Goal: Task Accomplishment & Management: Manage account settings

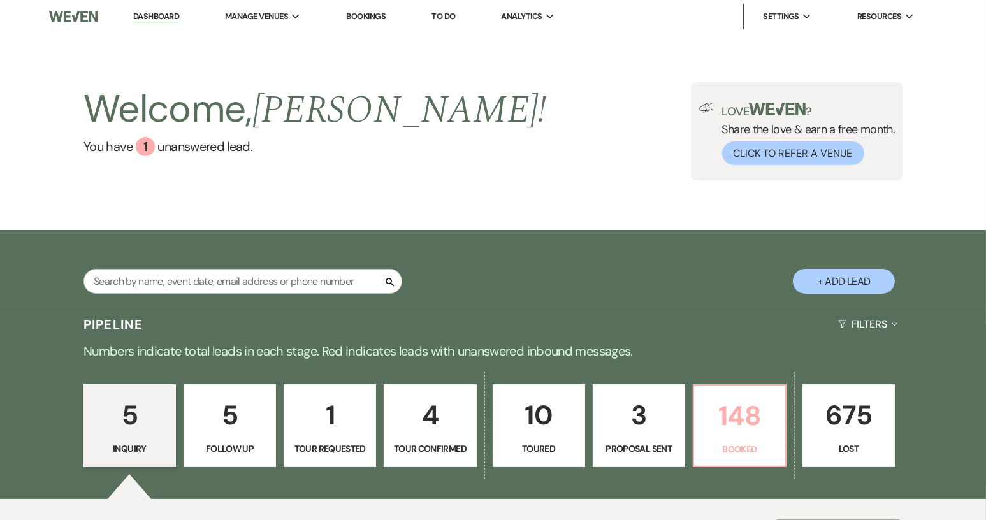
click at [718, 418] on p "148" at bounding box center [740, 415] width 76 height 43
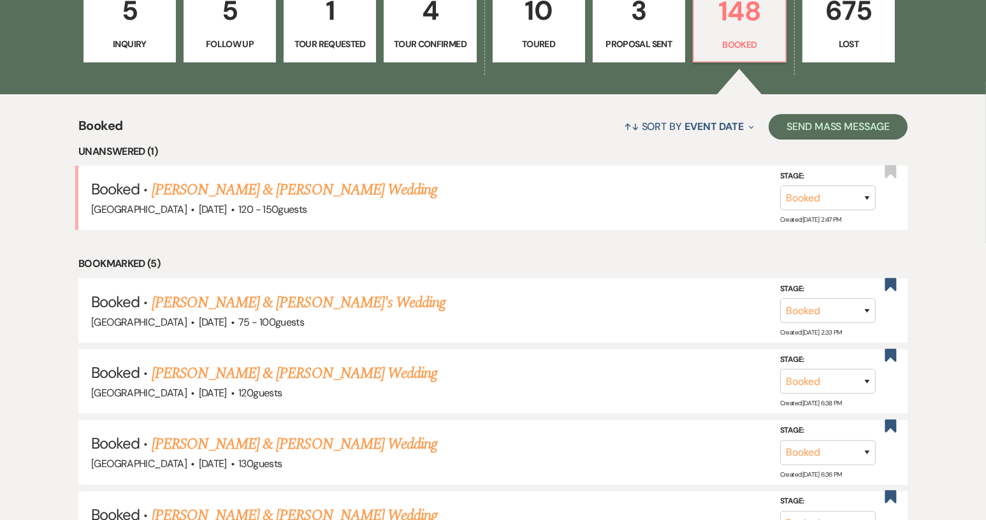
scroll to position [412, 0]
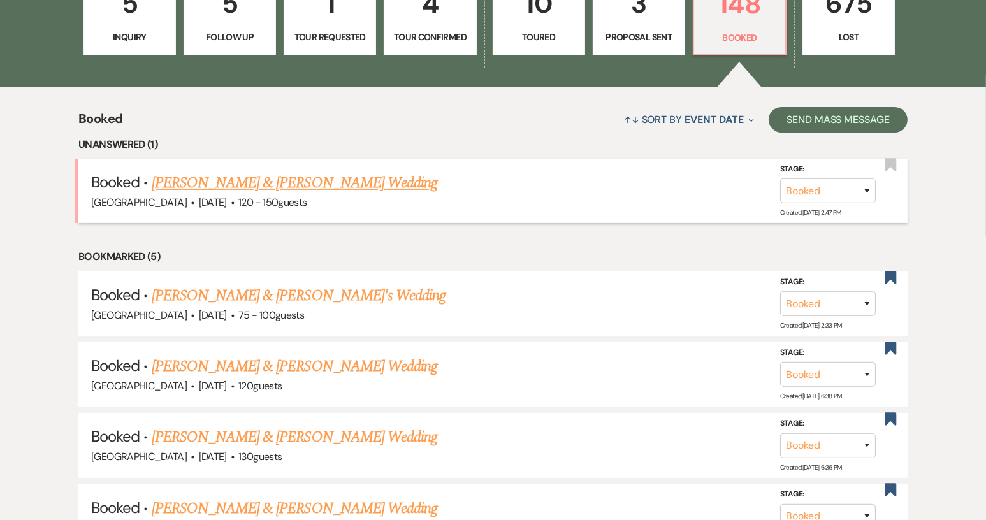
click at [373, 182] on link "[PERSON_NAME] & [PERSON_NAME] Wedding" at bounding box center [295, 182] width 286 height 23
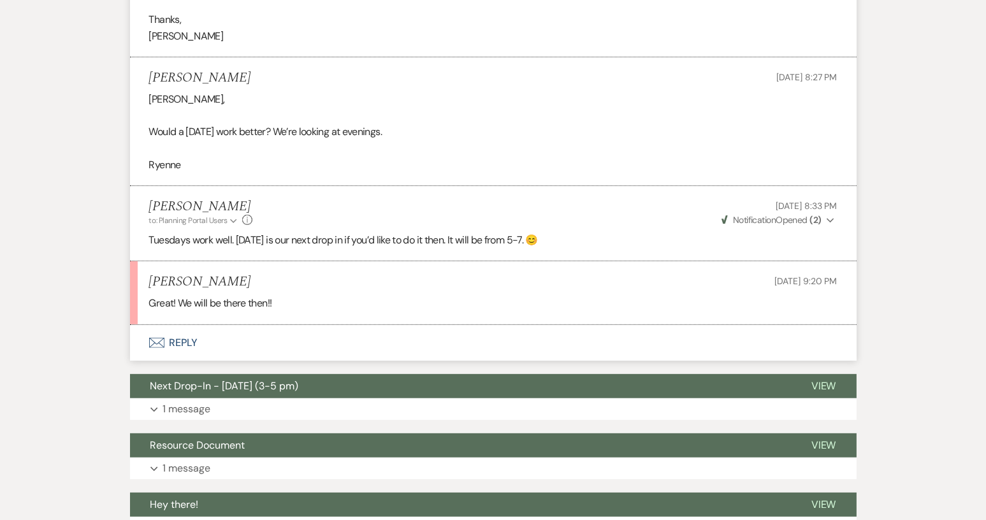
scroll to position [134, 0]
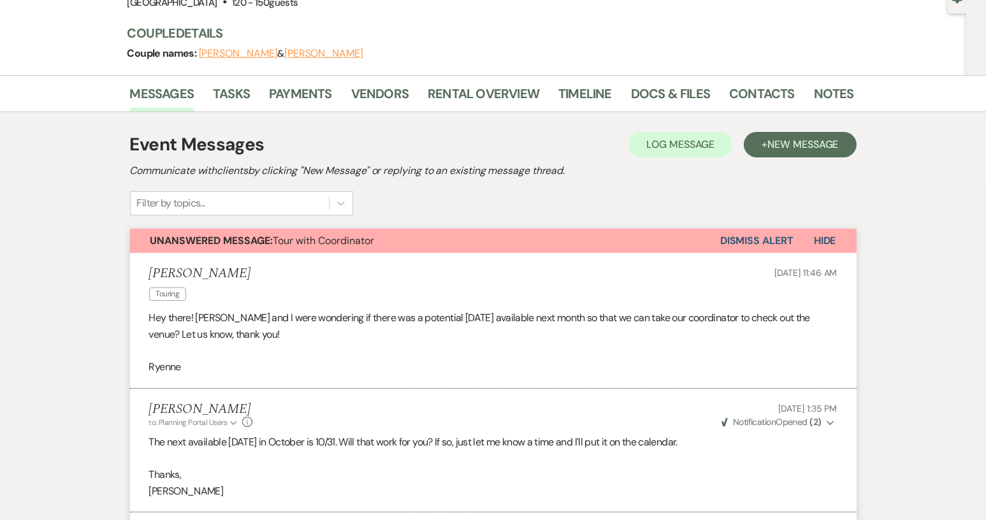
click at [779, 242] on button "Dismiss Alert" at bounding box center [756, 241] width 73 height 24
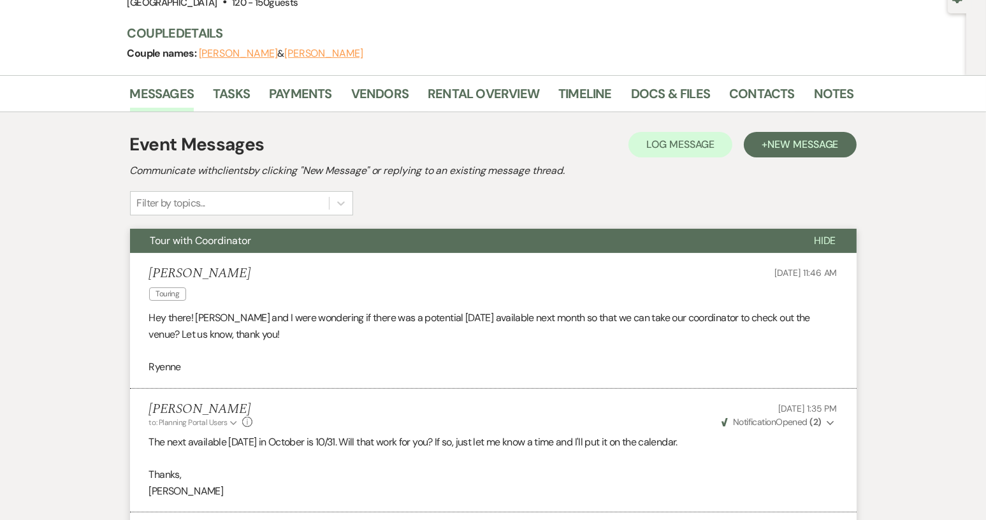
scroll to position [0, 0]
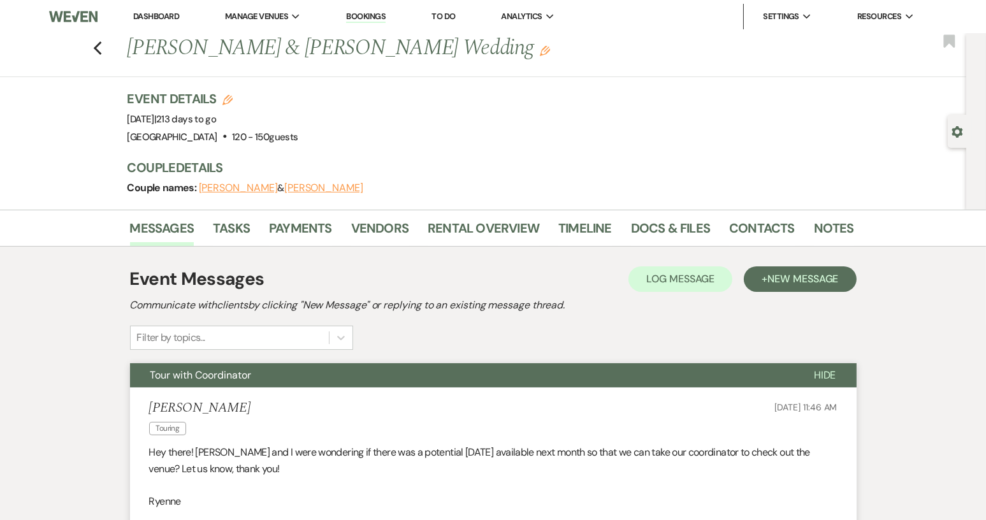
click at [155, 13] on link "Dashboard" at bounding box center [156, 16] width 46 height 11
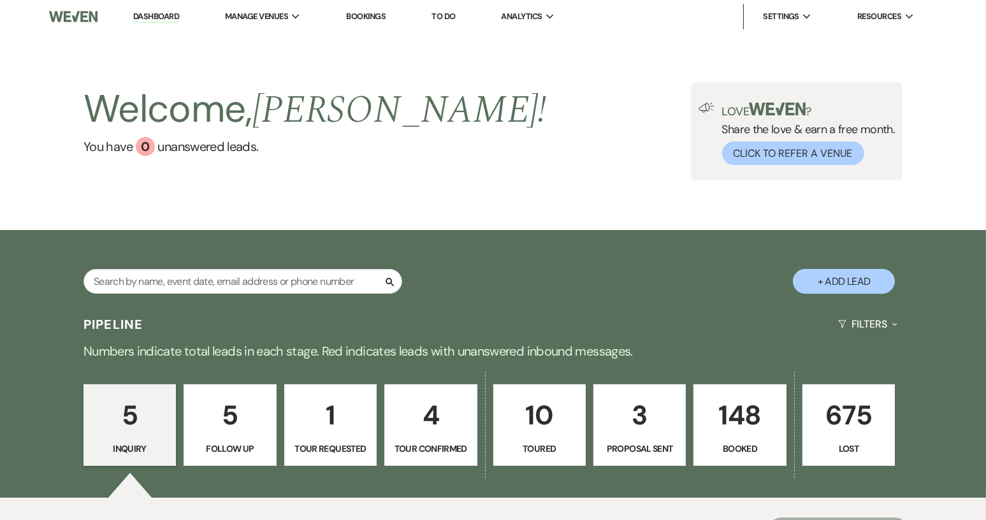
click at [736, 442] on p "Booked" at bounding box center [740, 449] width 76 height 14
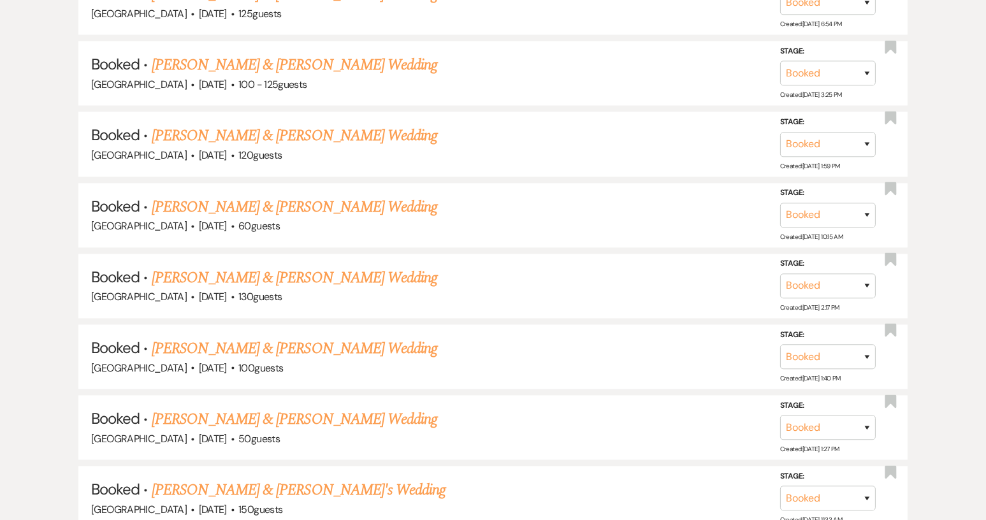
scroll to position [3062, 0]
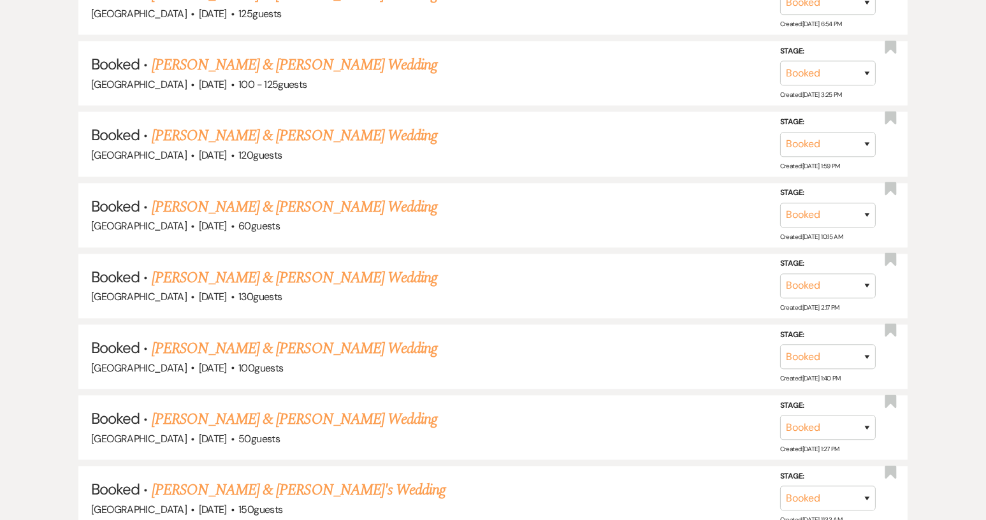
scroll to position [3972, 0]
